Goal: Task Accomplishment & Management: Use online tool/utility

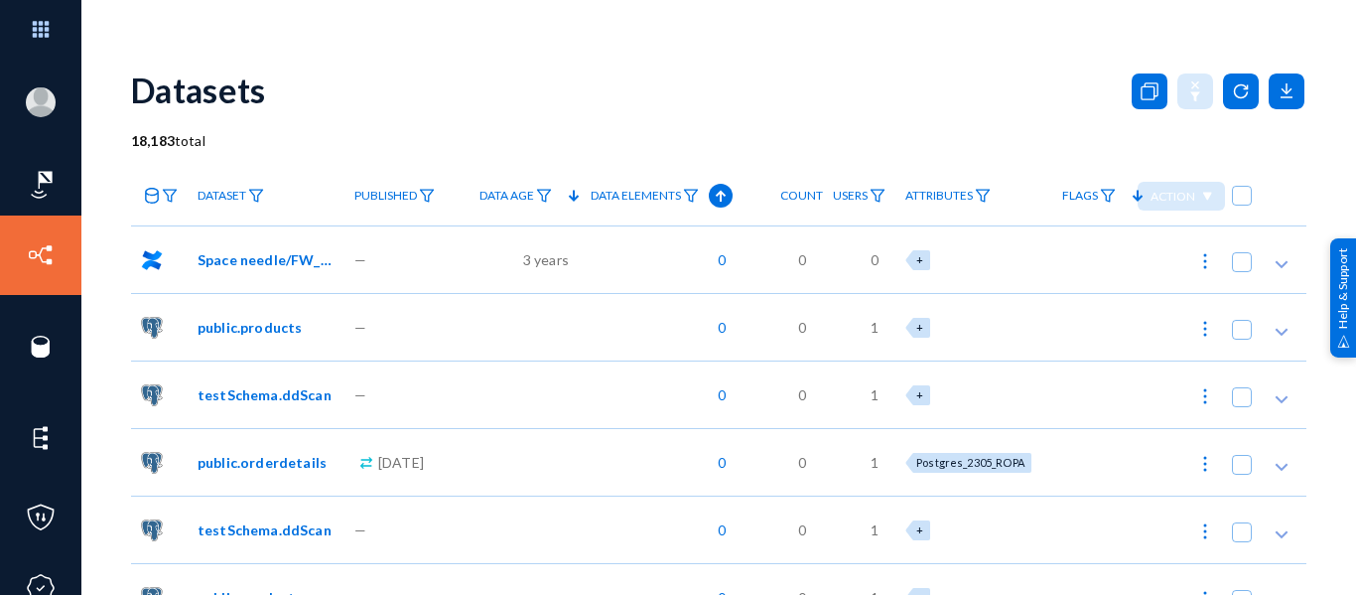
click at [255, 193] on img at bounding box center [256, 196] width 16 height 14
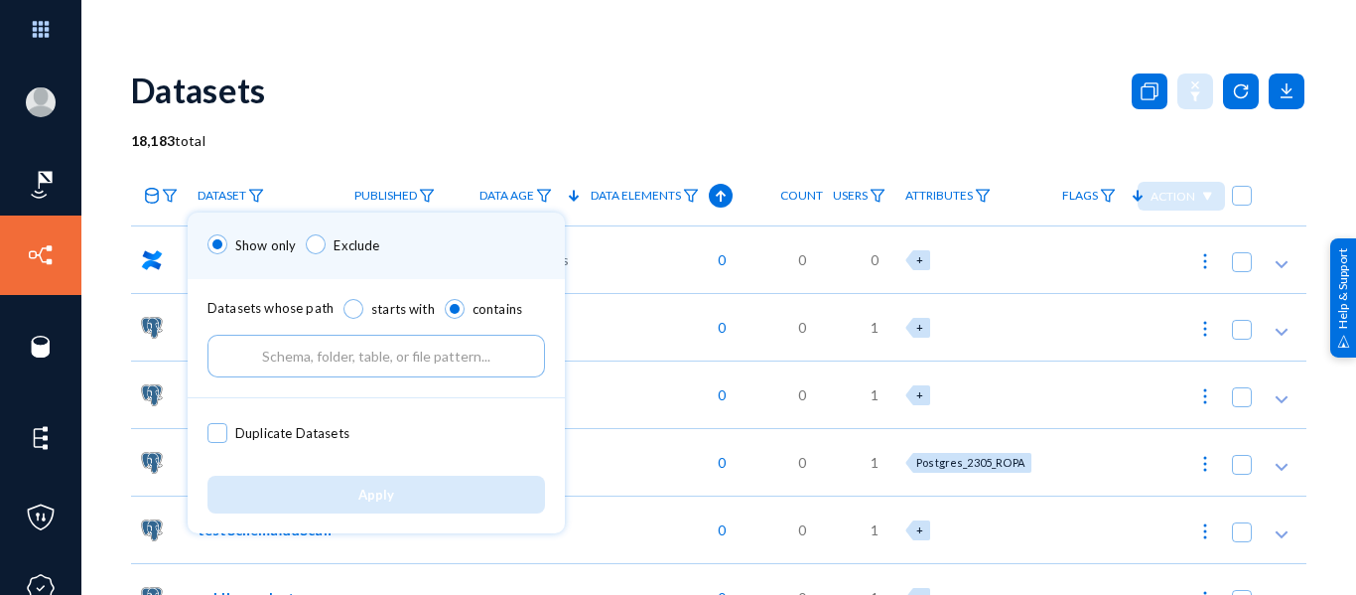
click at [286, 435] on span "Duplicate Datasets" at bounding box center [292, 433] width 114 height 30
click at [218, 442] on input "Duplicate Datasets" at bounding box center [217, 443] width 2 height 2
checkbox input "true"
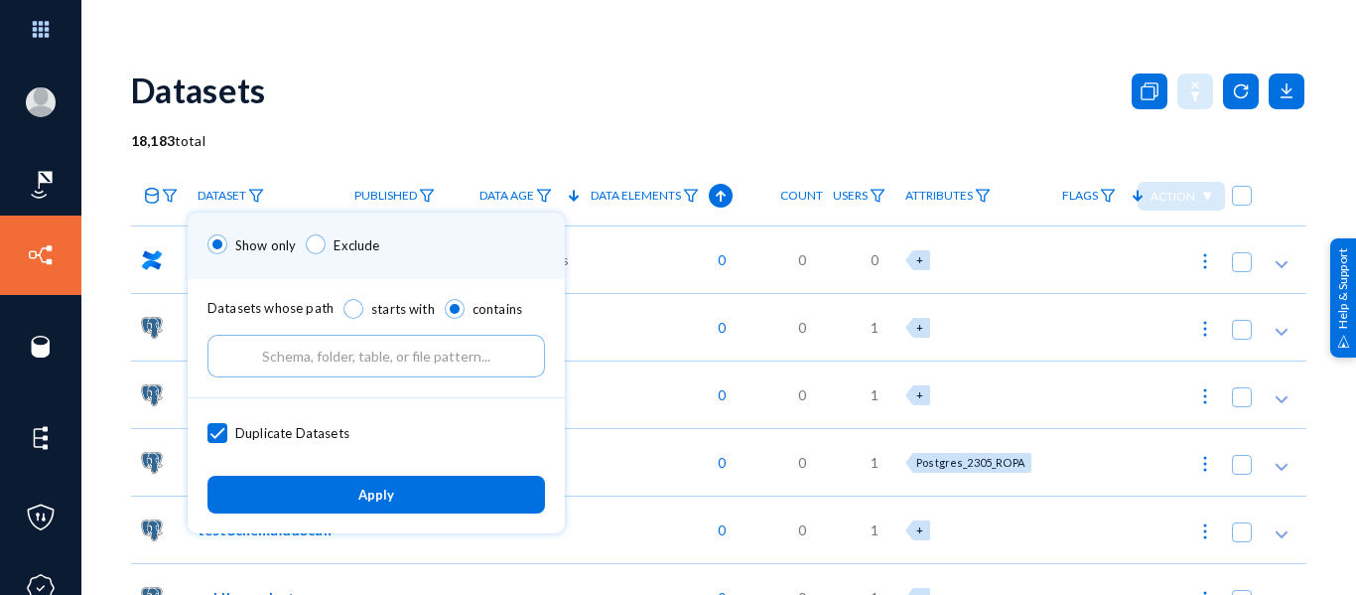
click at [298, 499] on button "Apply" at bounding box center [375, 493] width 337 height 37
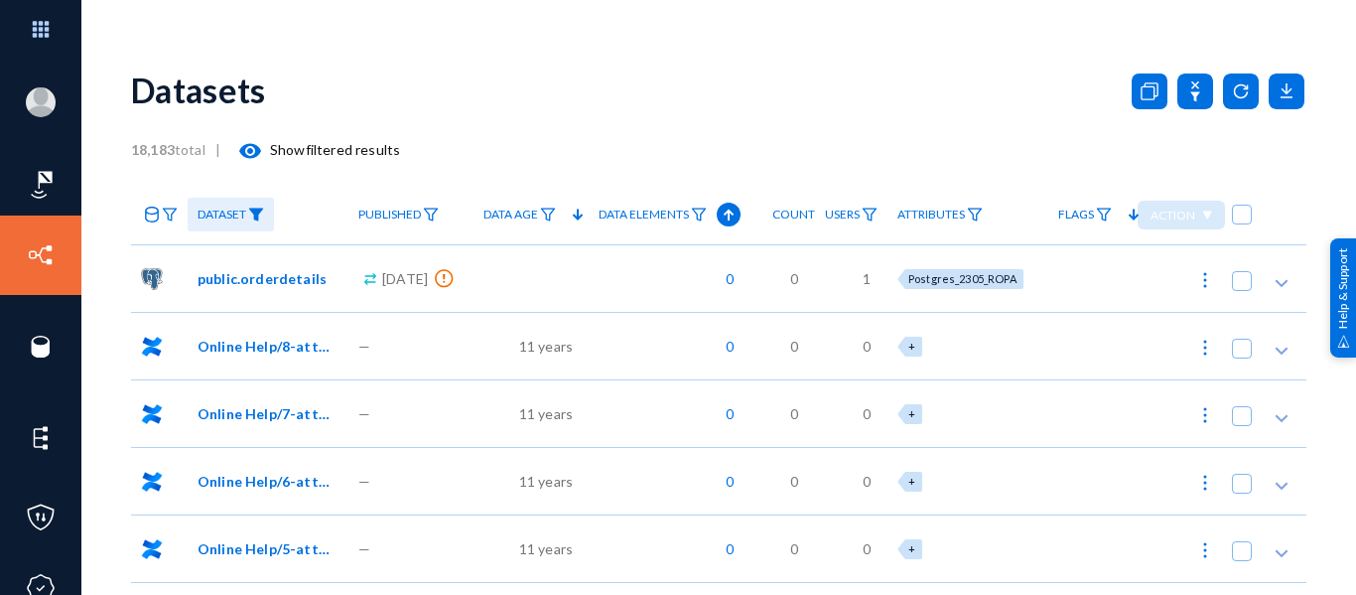
click at [249, 150] on mat-icon "visibility" at bounding box center [250, 151] width 24 height 24
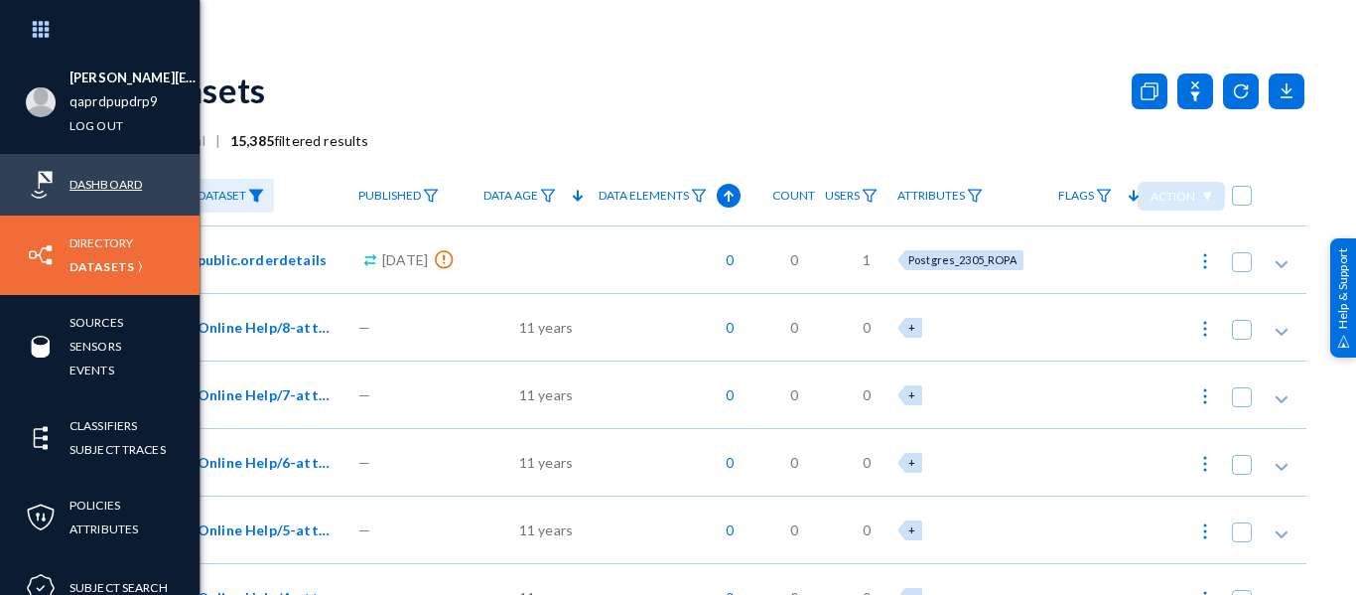
drag, startPoint x: 104, startPoint y: 182, endPoint x: 136, endPoint y: 177, distance: 32.1
click at [104, 182] on link "Dashboard" at bounding box center [105, 184] width 72 height 23
